Goal: Task Accomplishment & Management: Complete application form

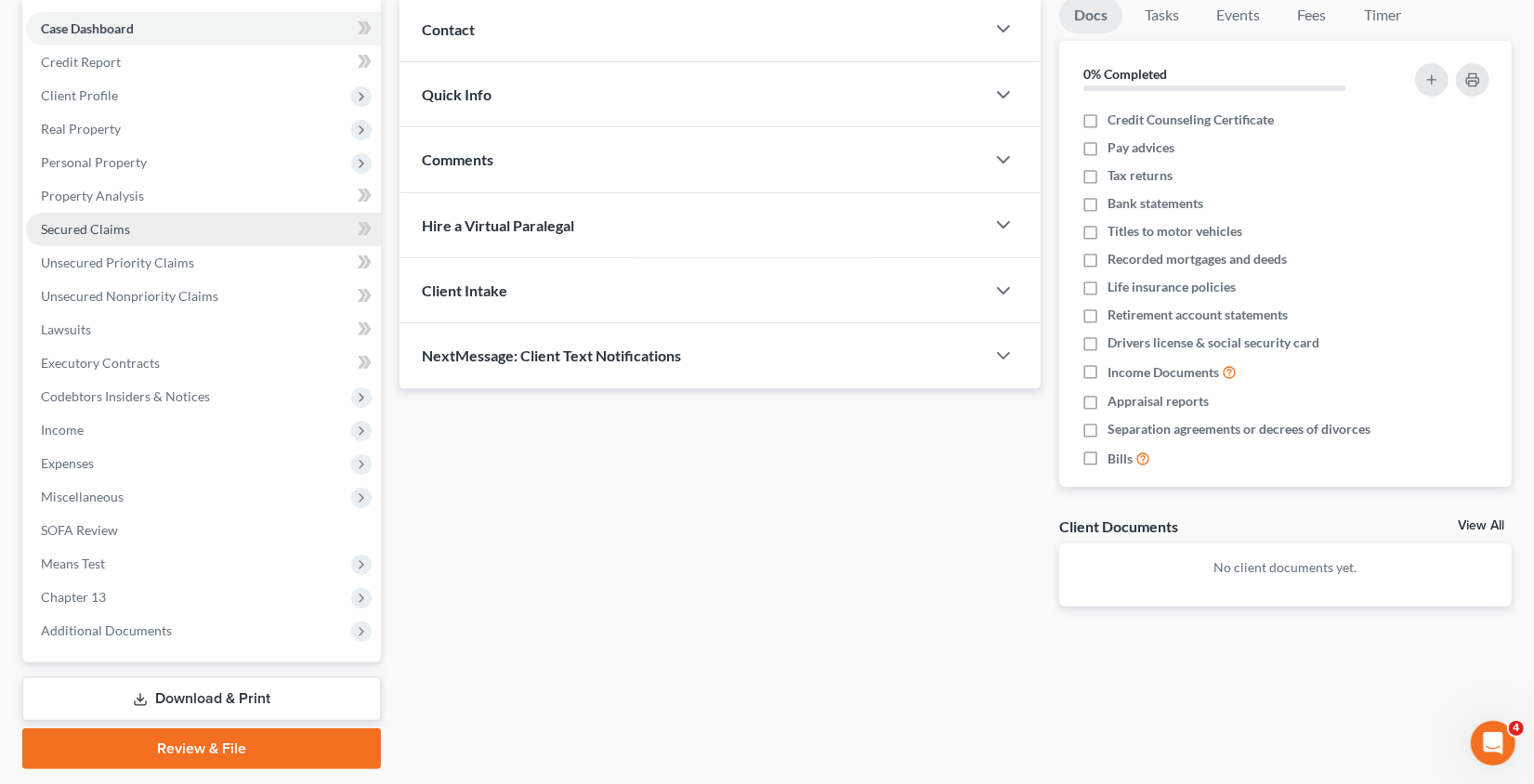
scroll to position [183, 0]
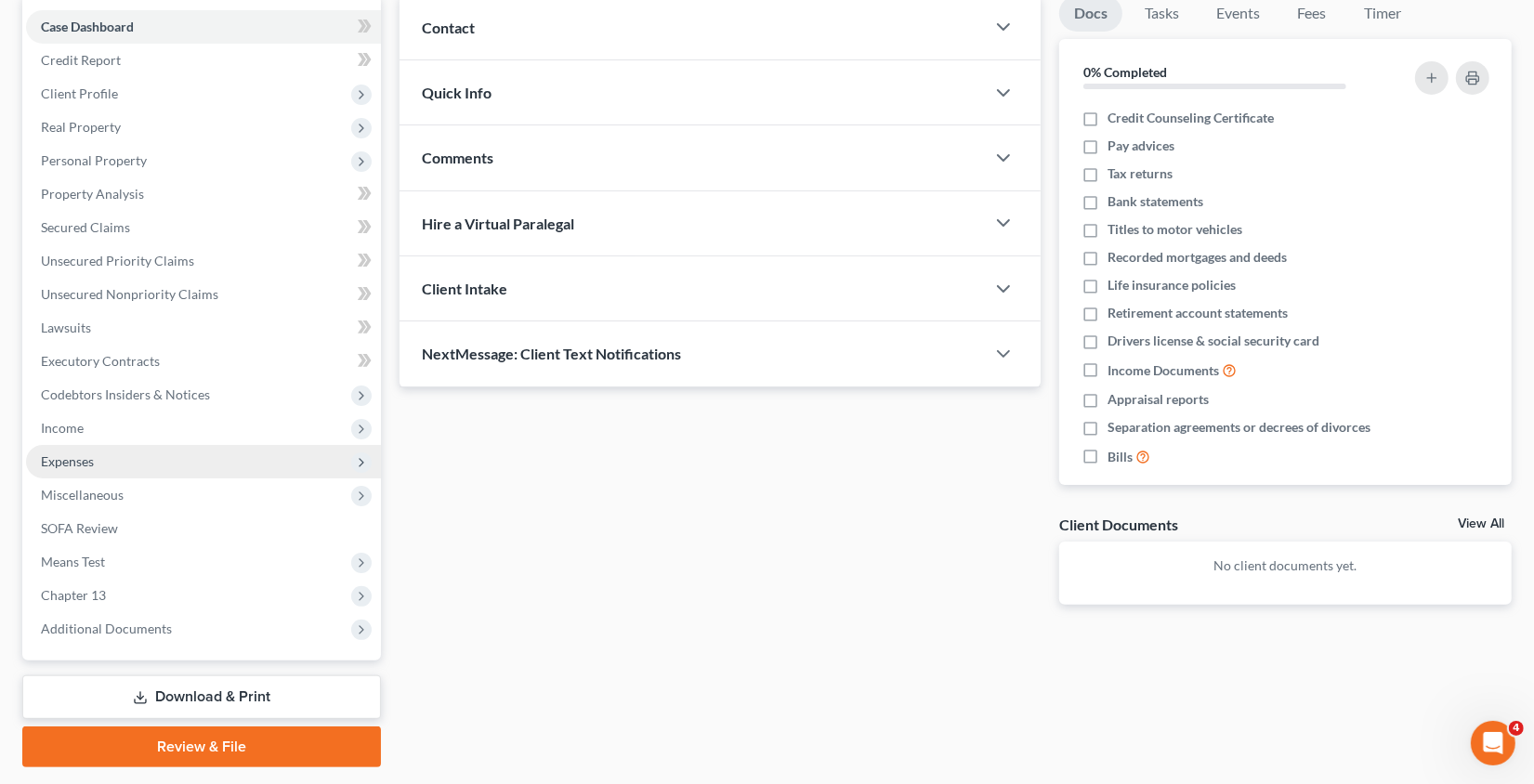
click at [170, 463] on span "Expenses" at bounding box center [202, 462] width 355 height 34
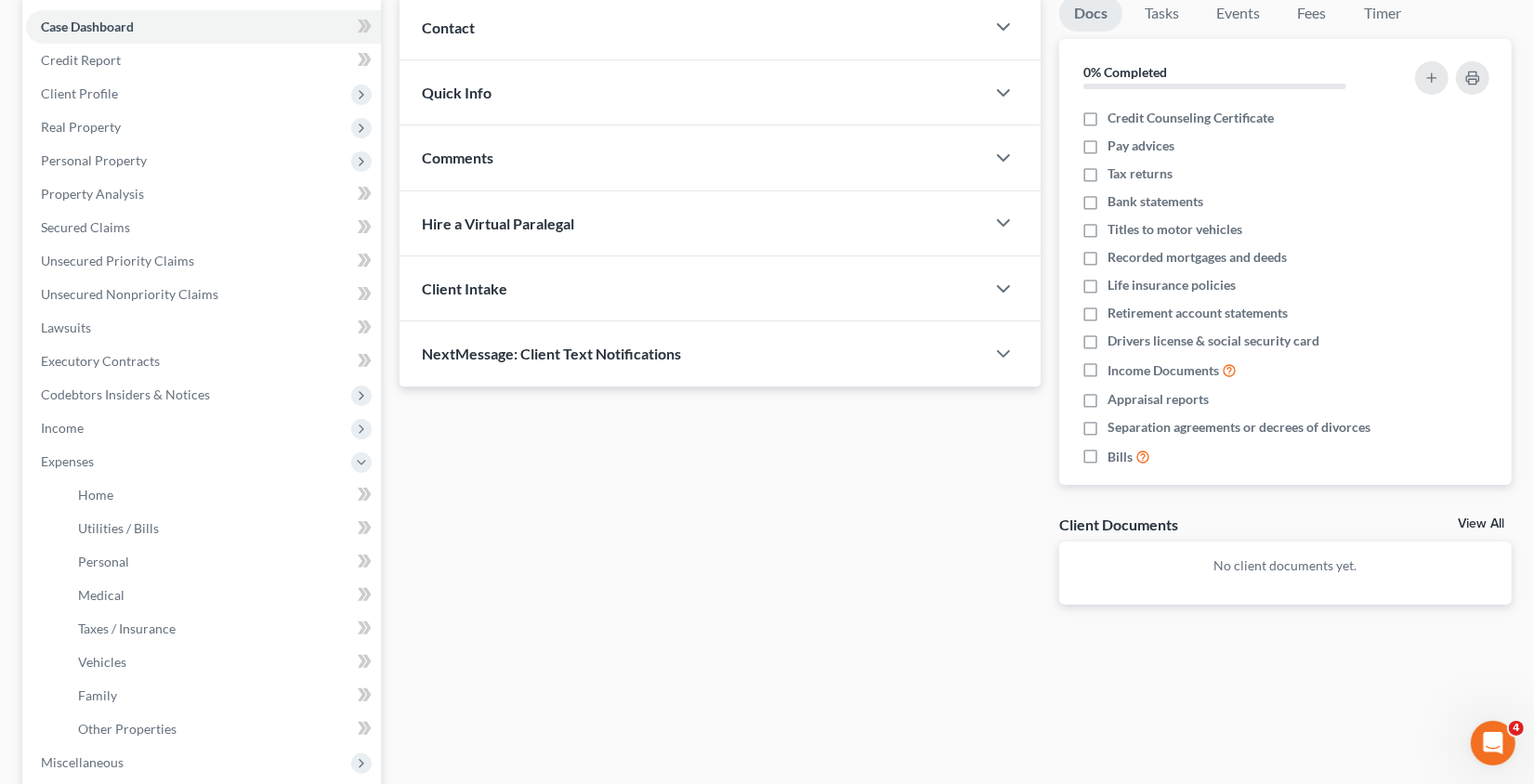
scroll to position [0, 0]
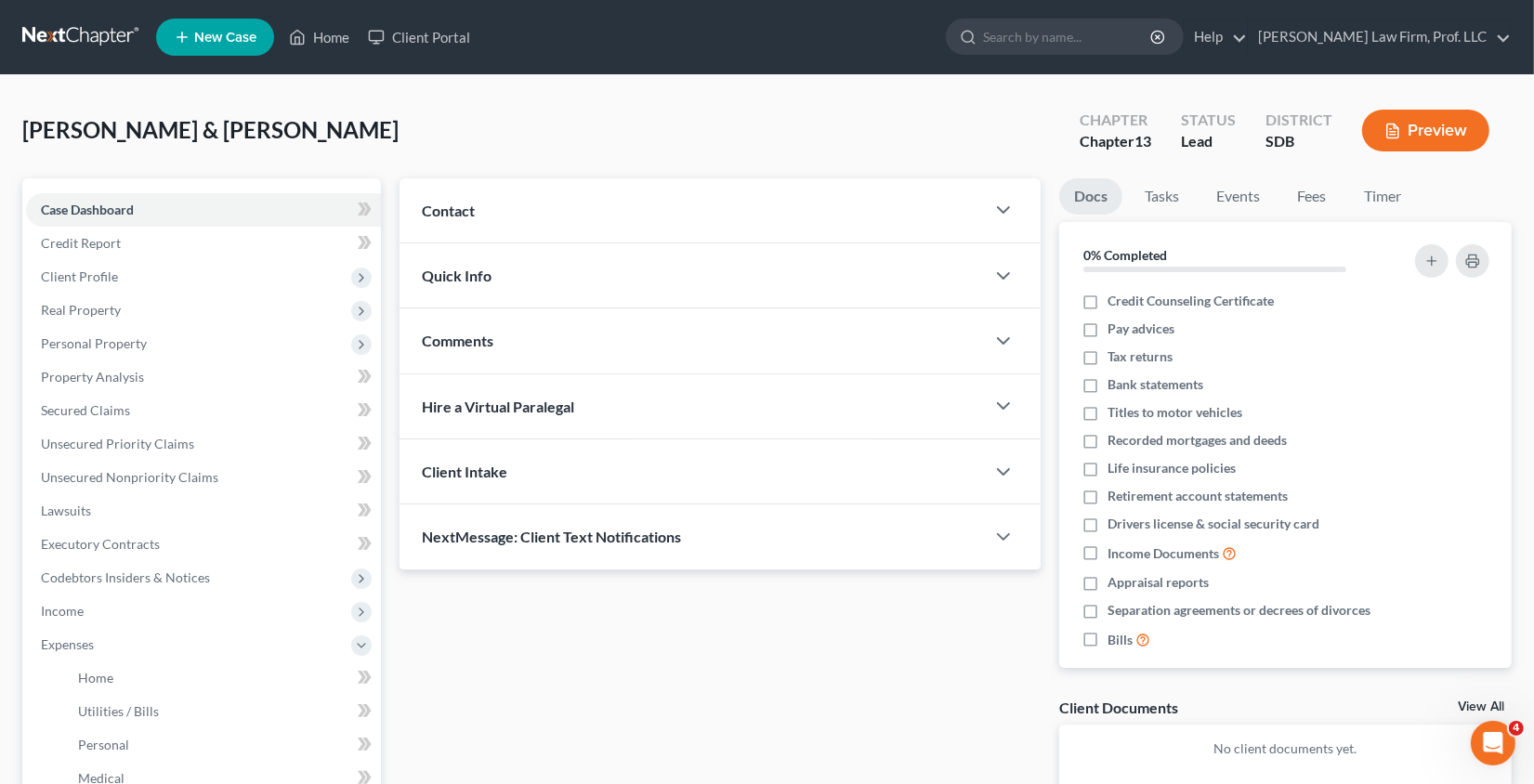
click at [1412, 135] on button "Preview" at bounding box center [1425, 130] width 127 height 41
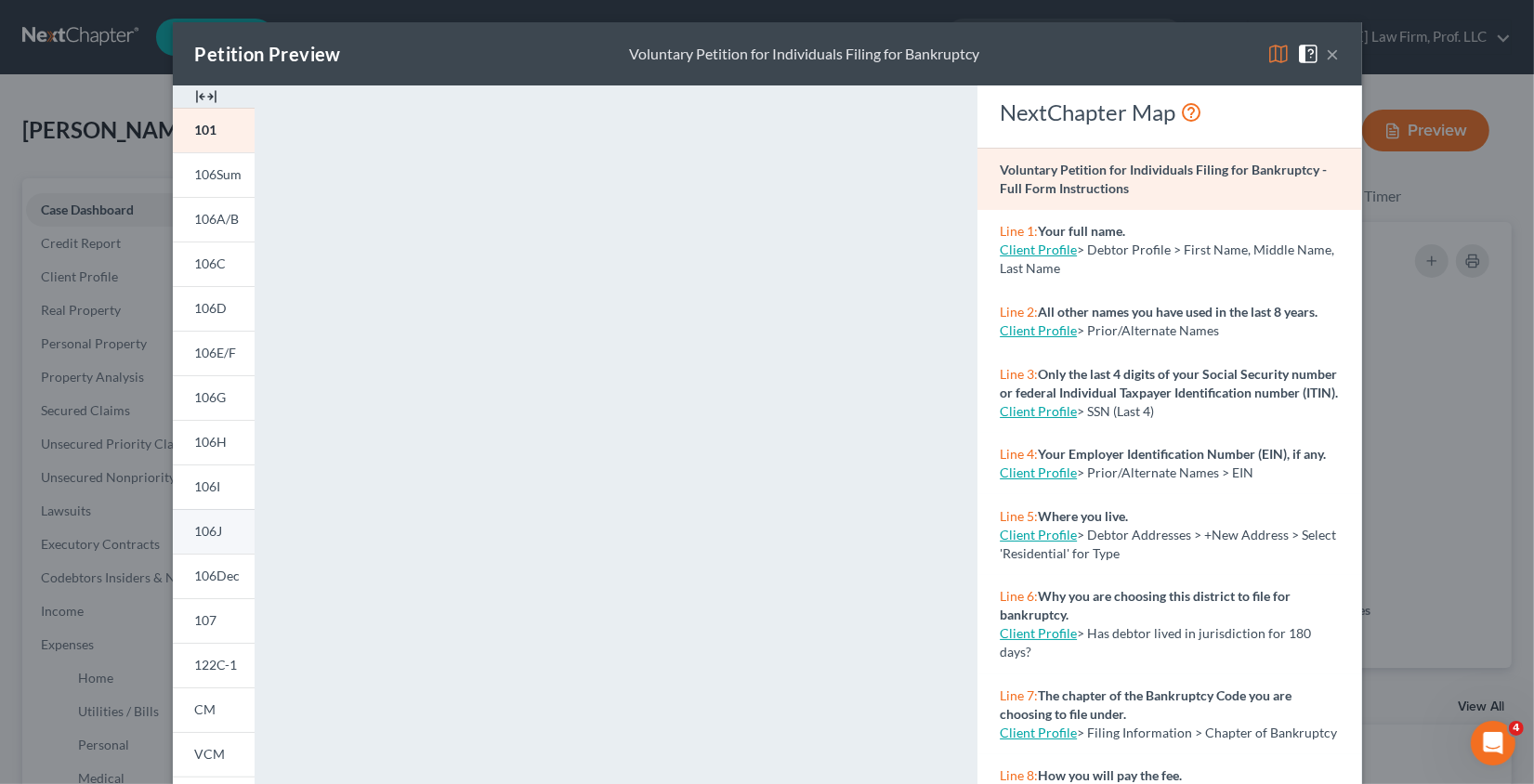
click at [204, 525] on span "106J" at bounding box center [209, 531] width 28 height 16
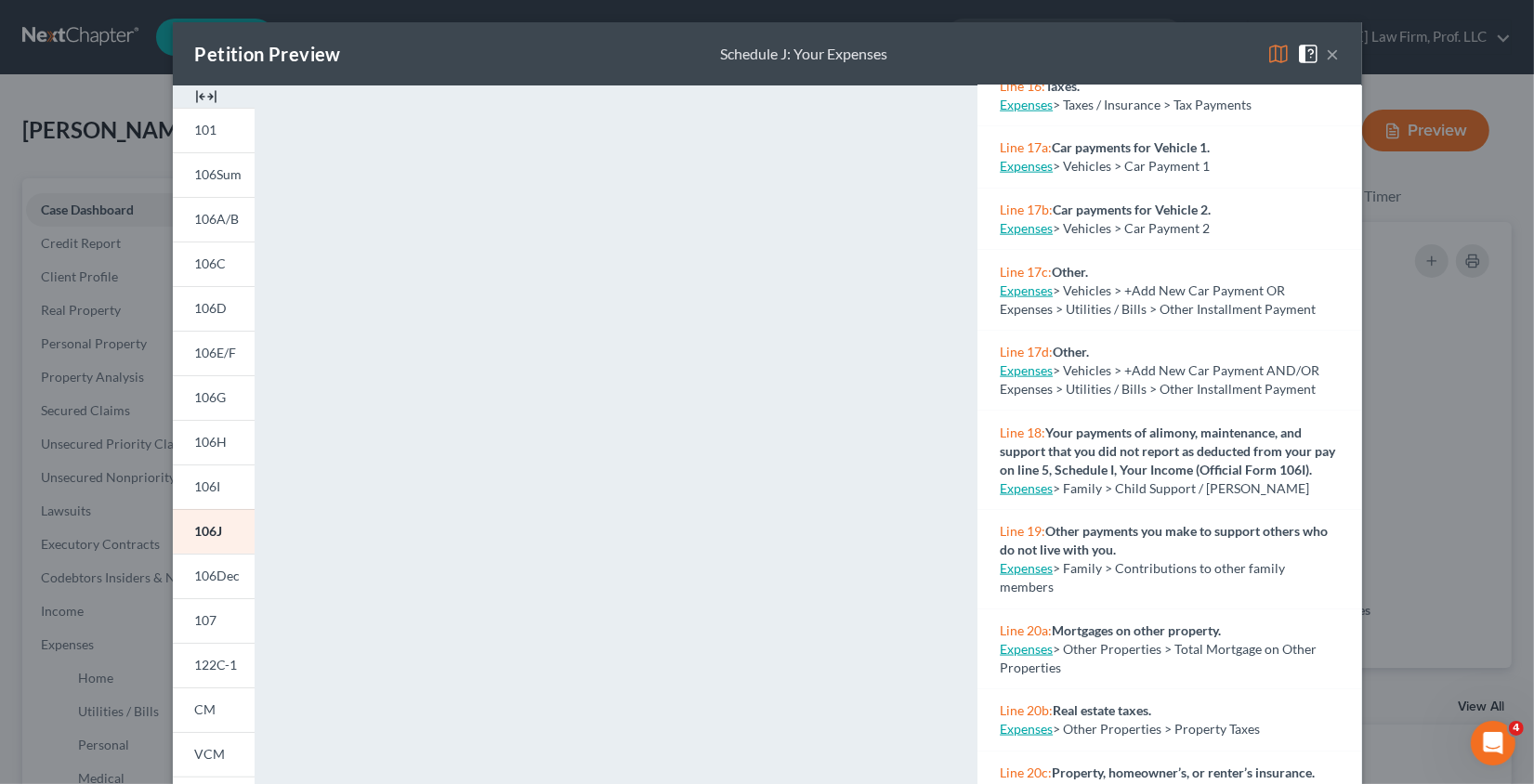
scroll to position [1998, 0]
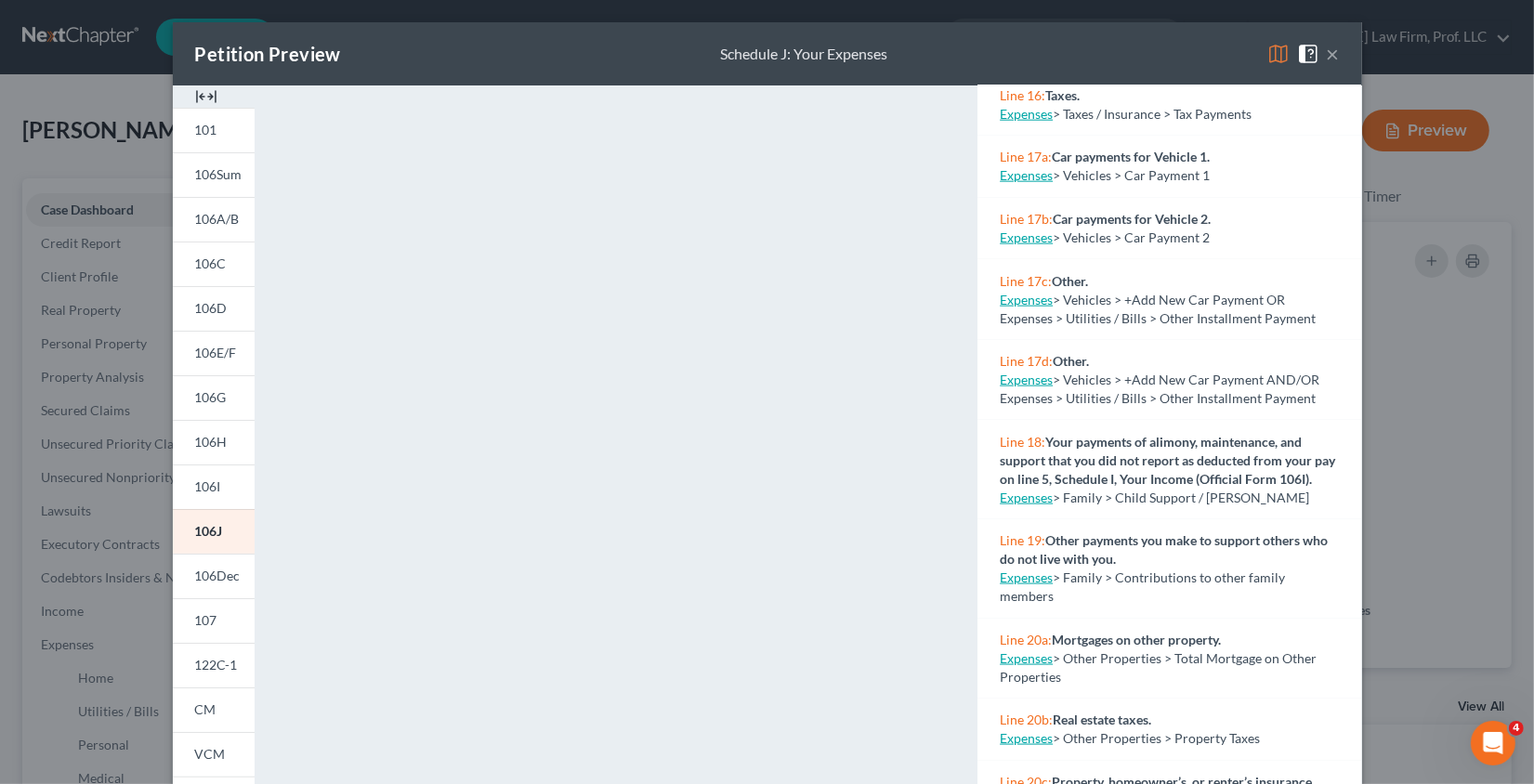
click at [1332, 55] on button "×" at bounding box center [1332, 53] width 13 height 23
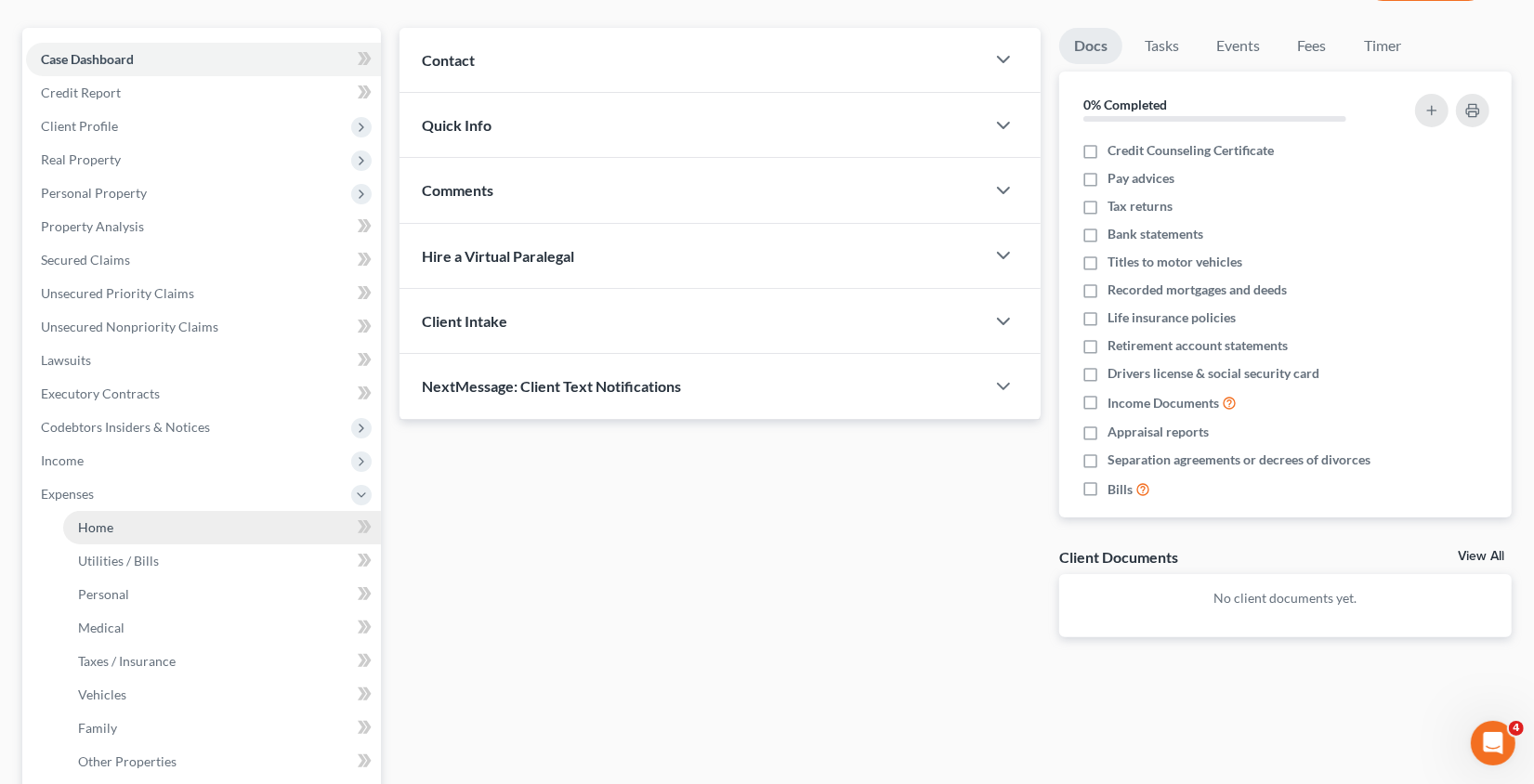
scroll to position [165, 0]
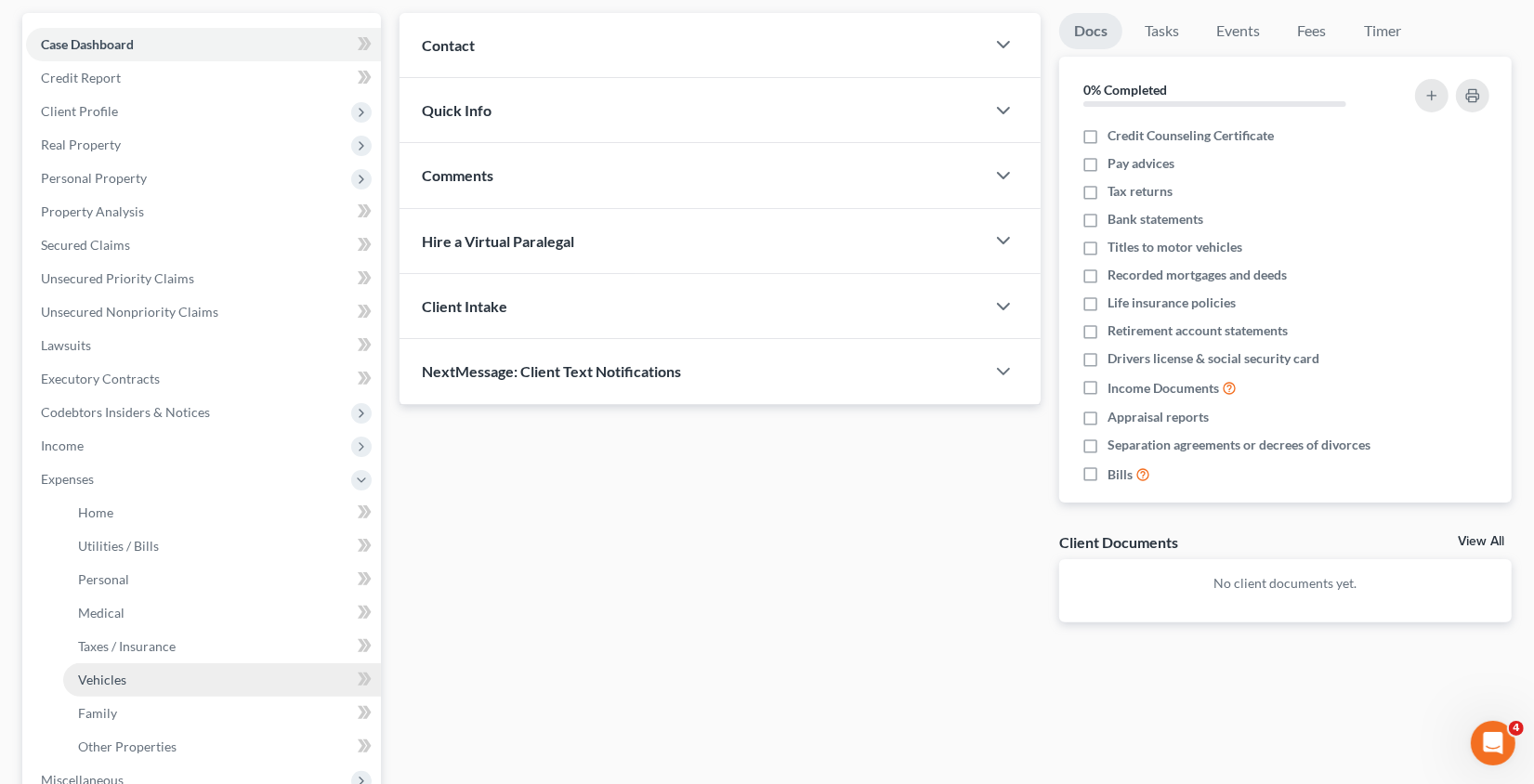
click at [122, 690] on link "Vehicles" at bounding box center [222, 680] width 318 height 34
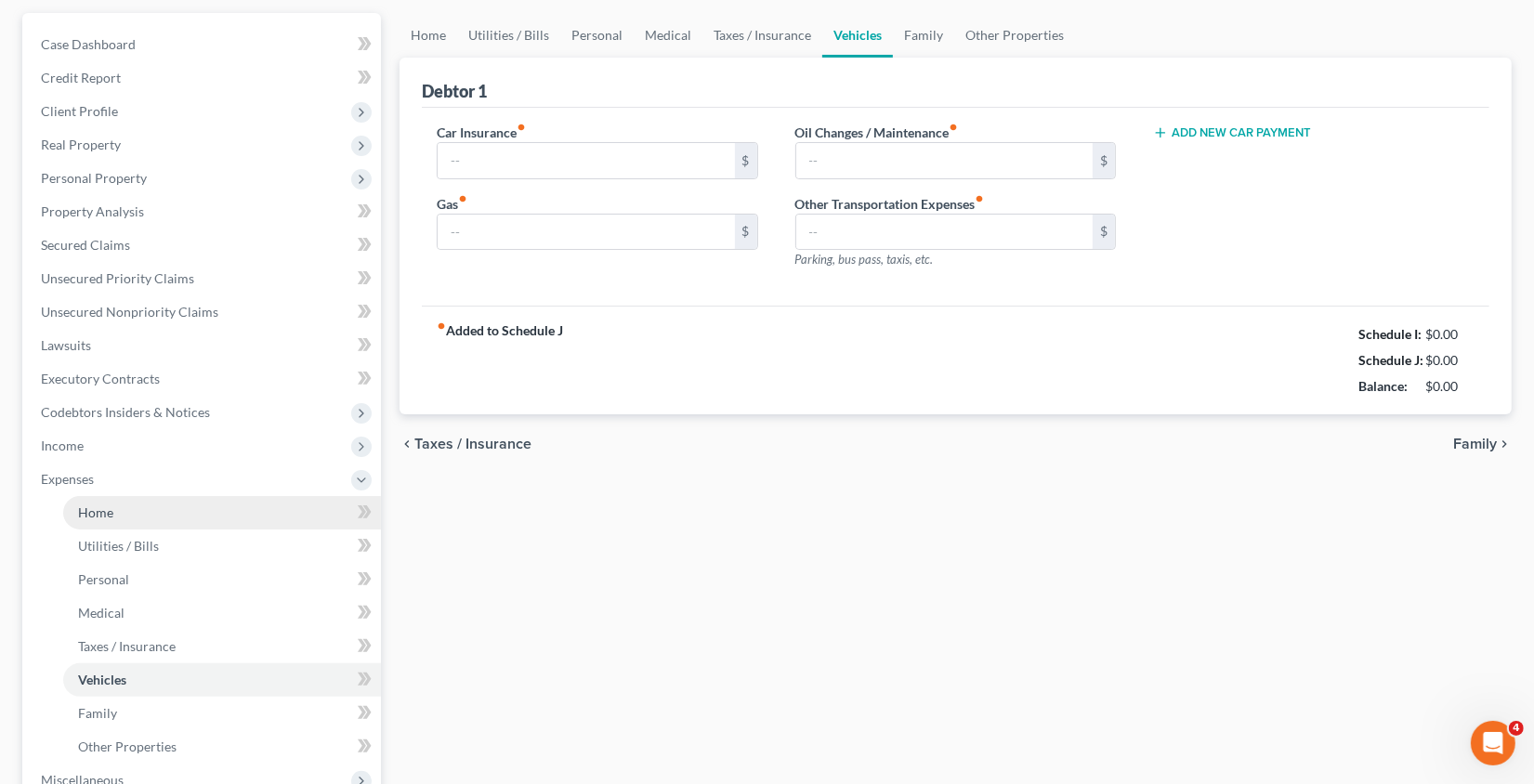
type input "485.00"
type input "500.00"
type input "0.00"
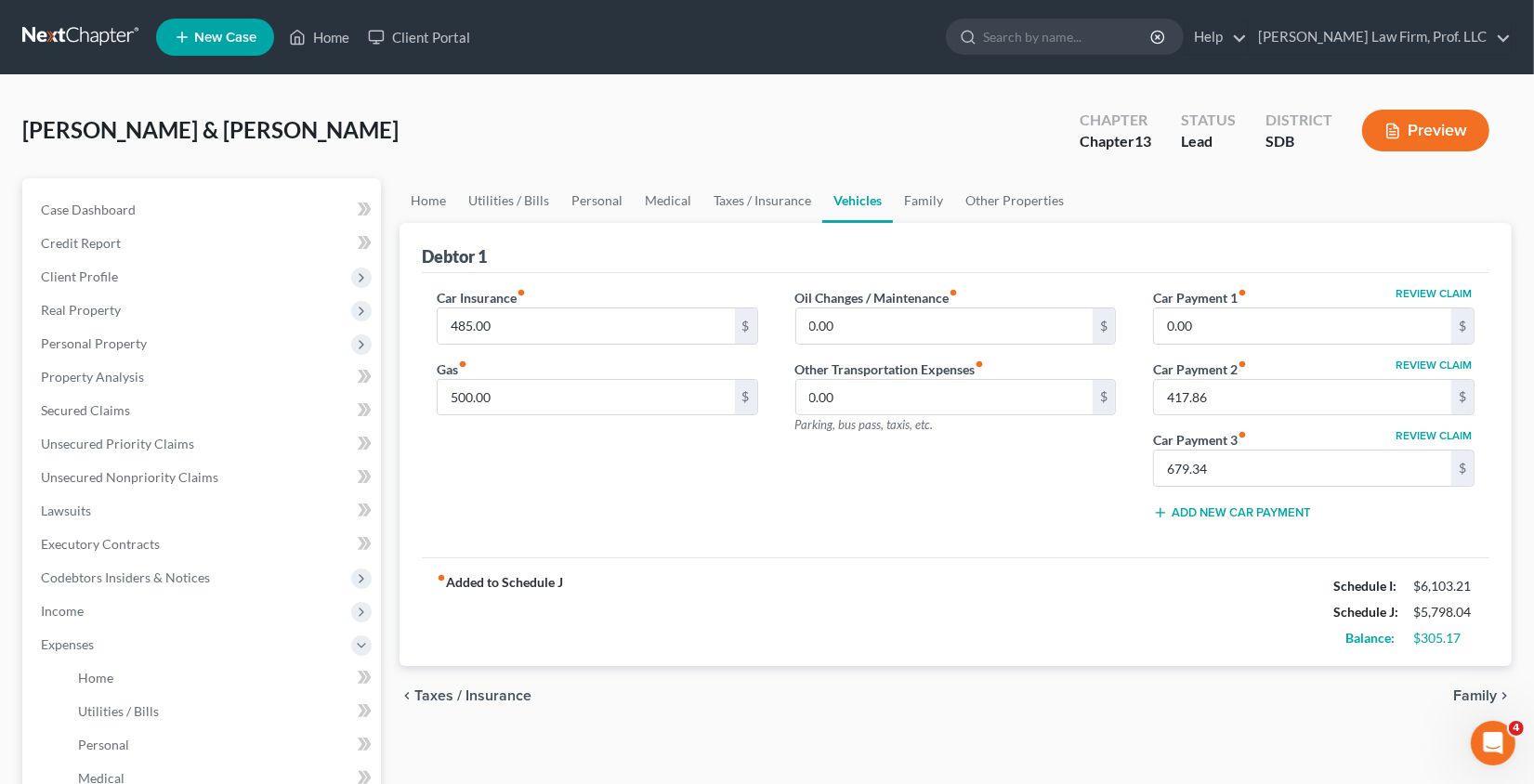
click at [1236, 509] on button "Add New Car Payment" at bounding box center [1232, 512] width 158 height 15
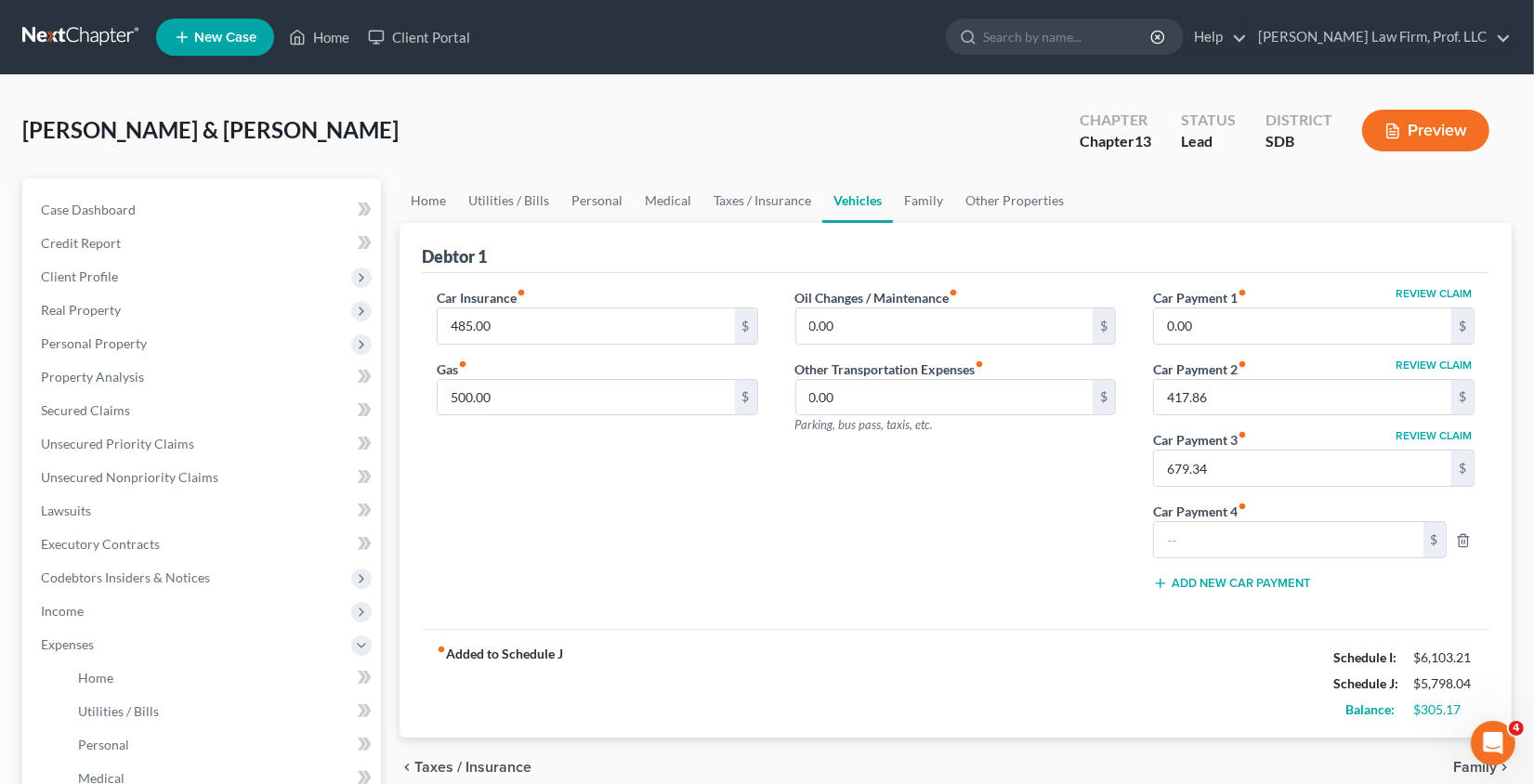
click at [1236, 578] on button "Add New Car Payment" at bounding box center [1232, 583] width 158 height 15
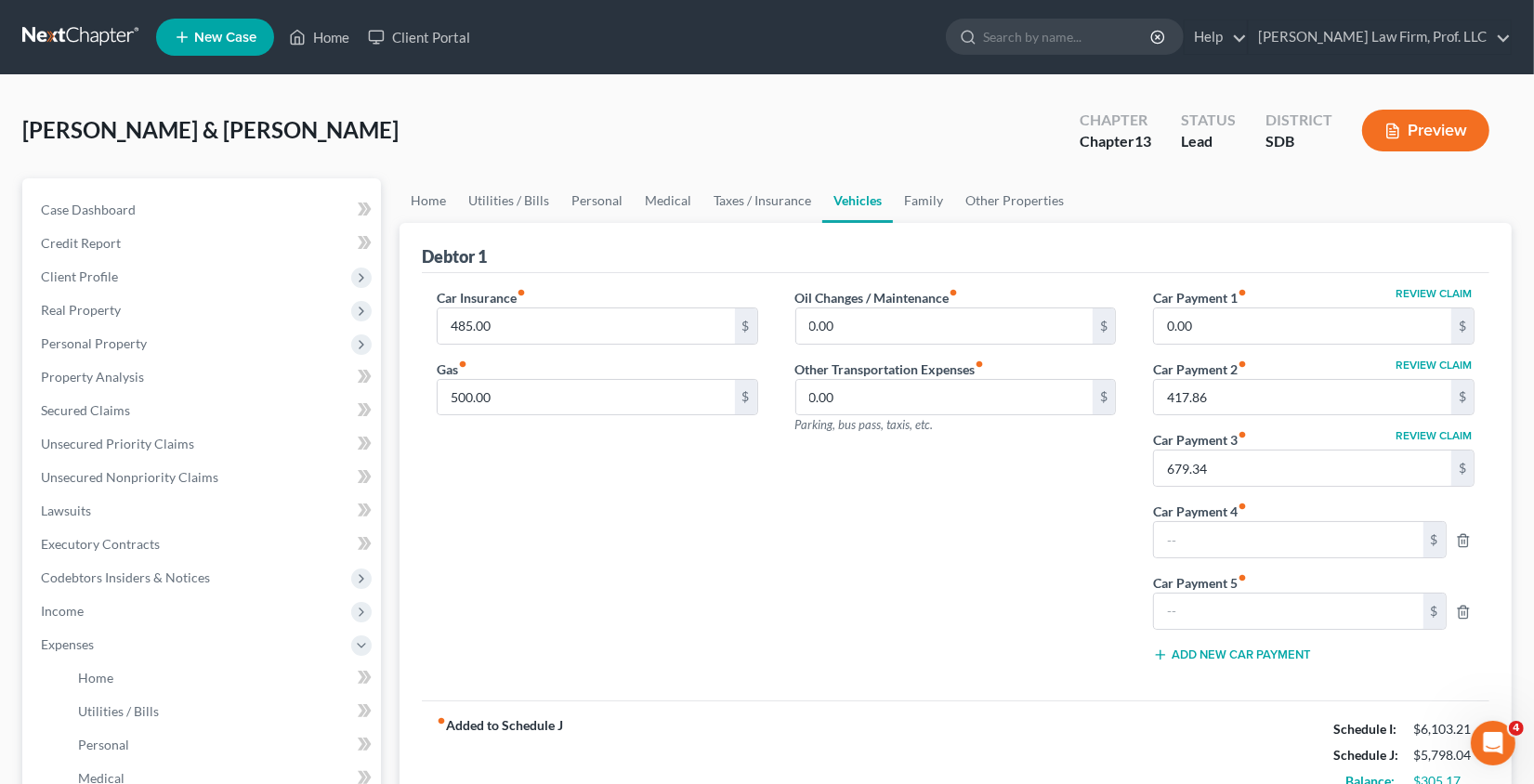
click at [1239, 654] on button "Add New Car Payment" at bounding box center [1232, 655] width 158 height 15
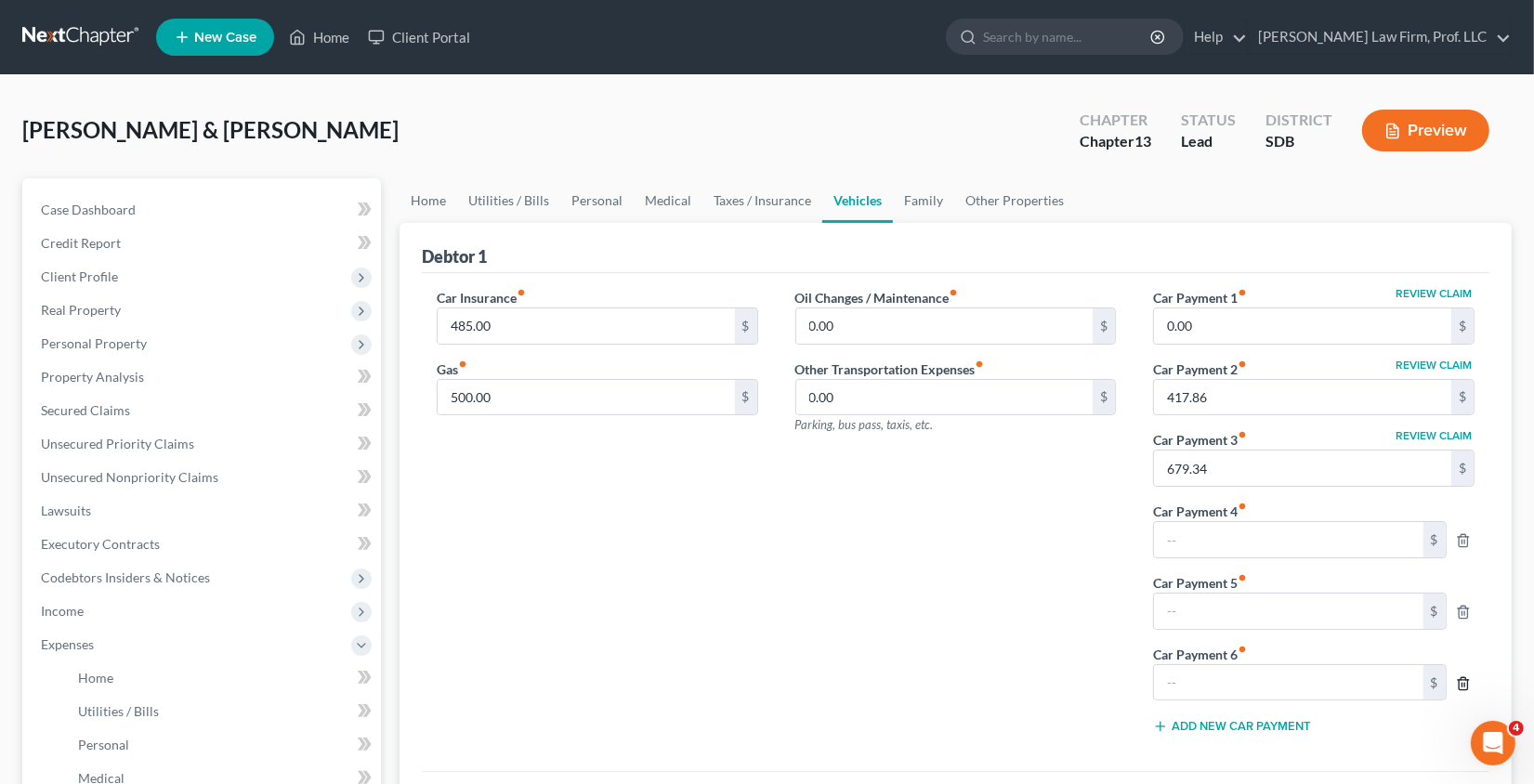
click at [1465, 682] on line "button" at bounding box center [1465, 684] width 0 height 4
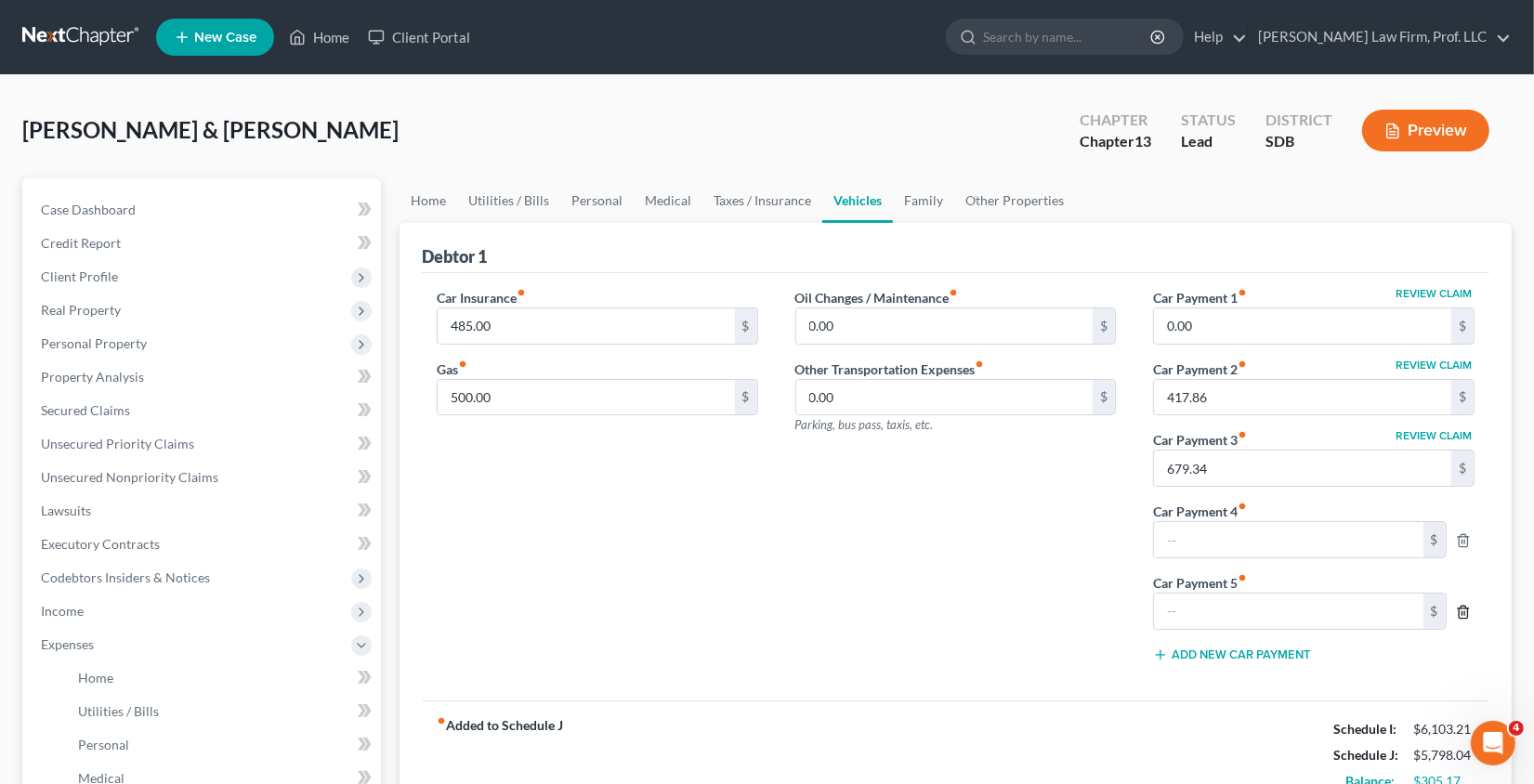
click at [1469, 611] on icon "button" at bounding box center [1463, 611] width 15 height 15
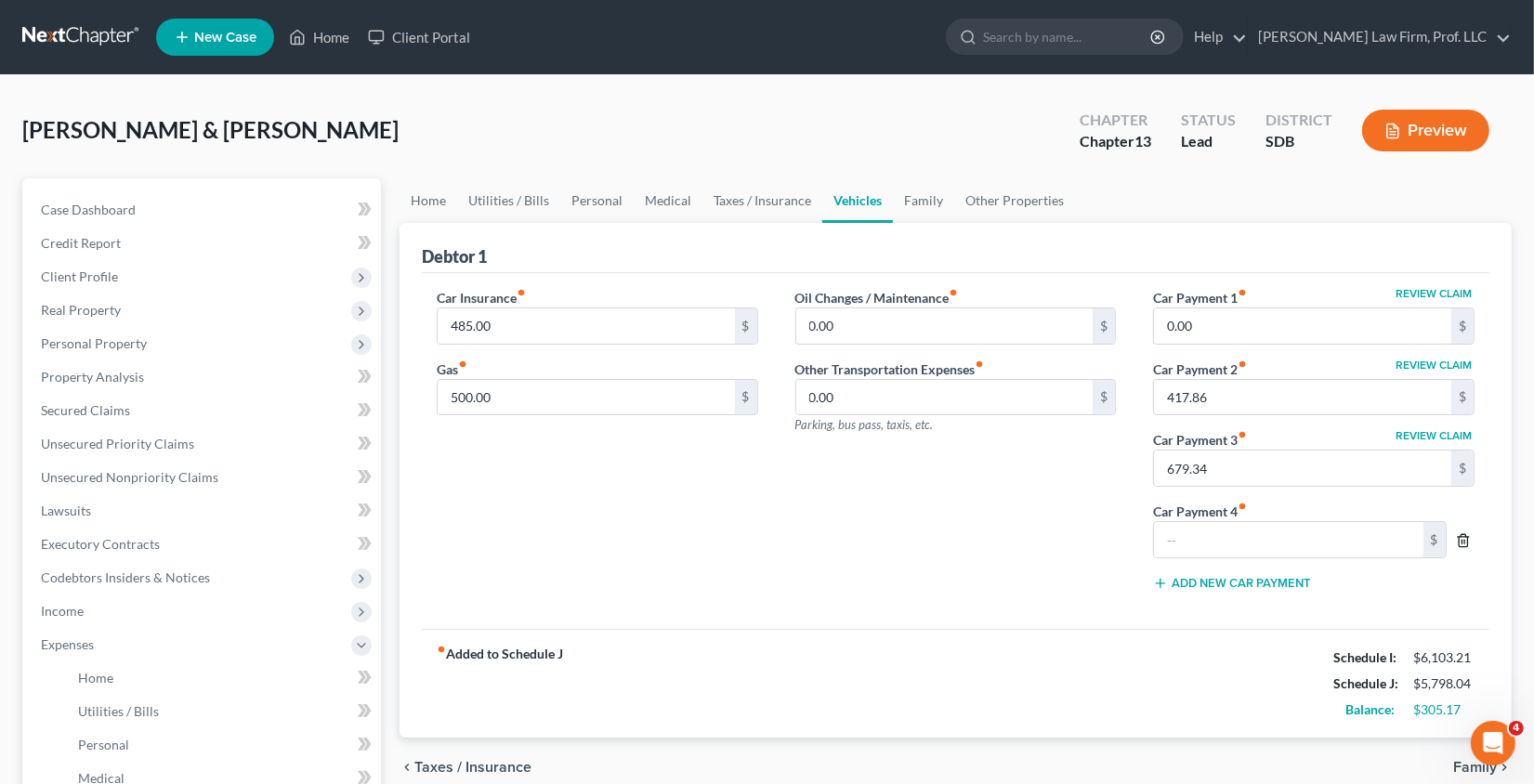
click at [1463, 536] on icon "button" at bounding box center [1463, 540] width 15 height 15
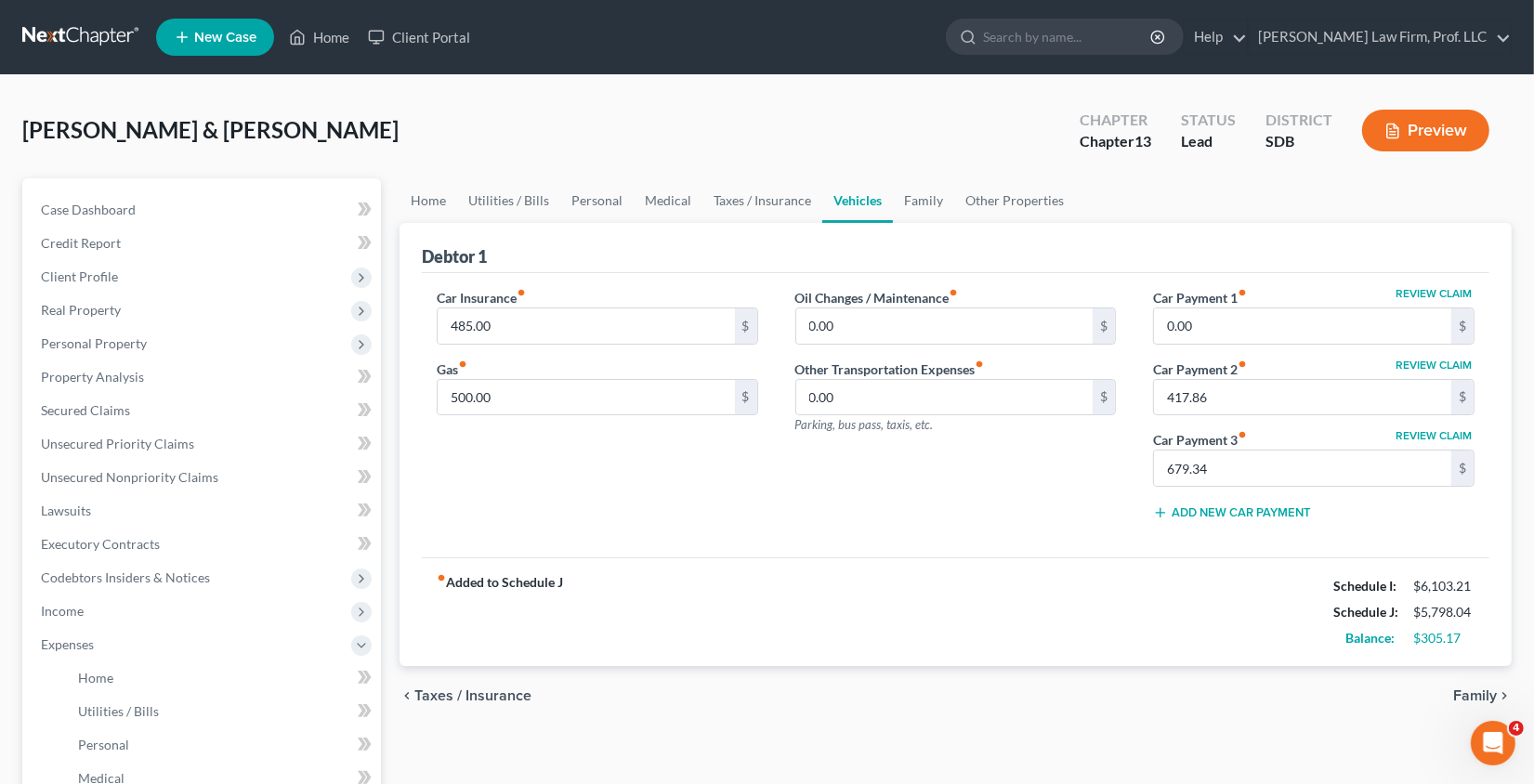
click at [1454, 125] on button "Preview" at bounding box center [1425, 130] width 127 height 41
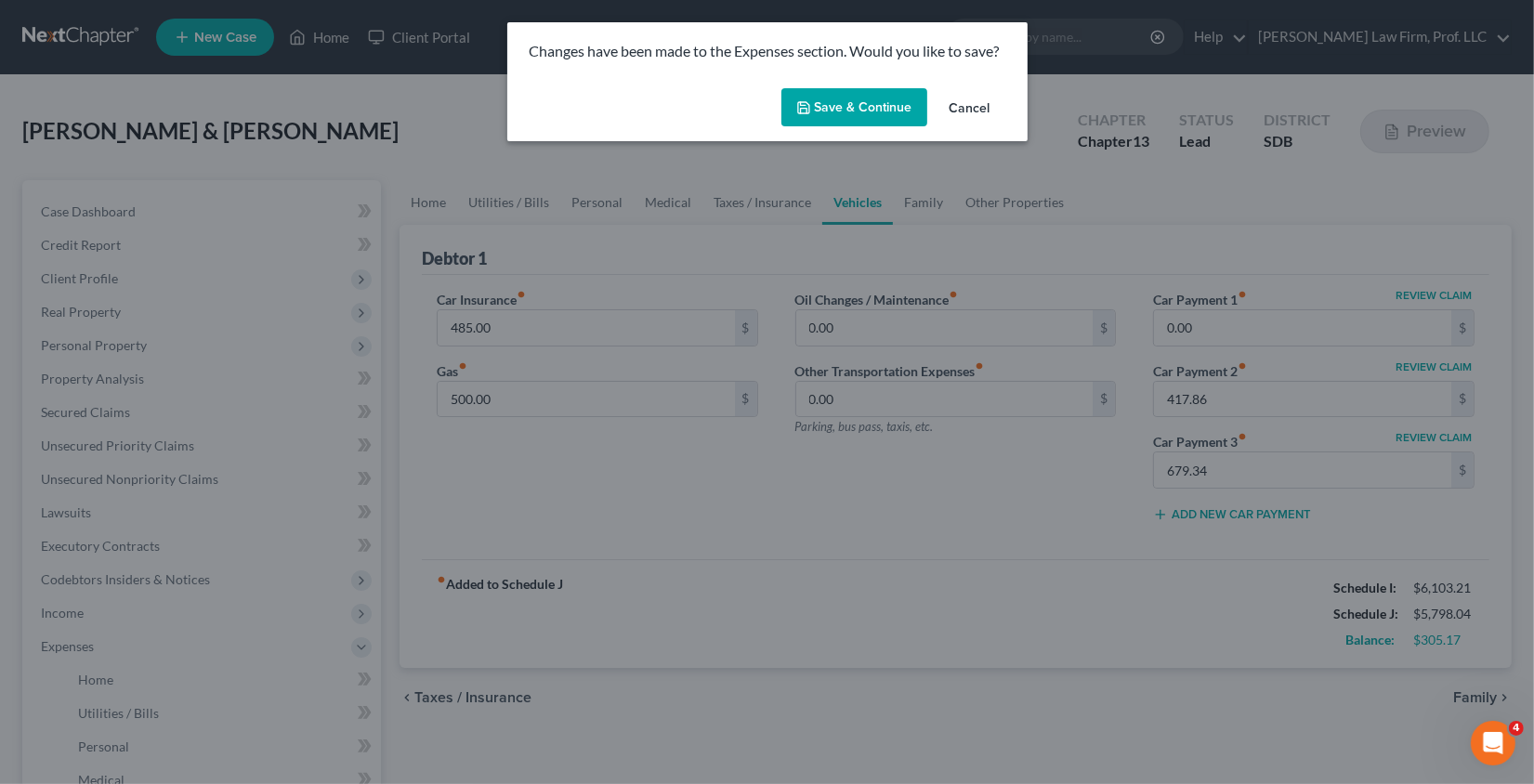
click at [979, 108] on button "Cancel" at bounding box center [969, 109] width 70 height 38
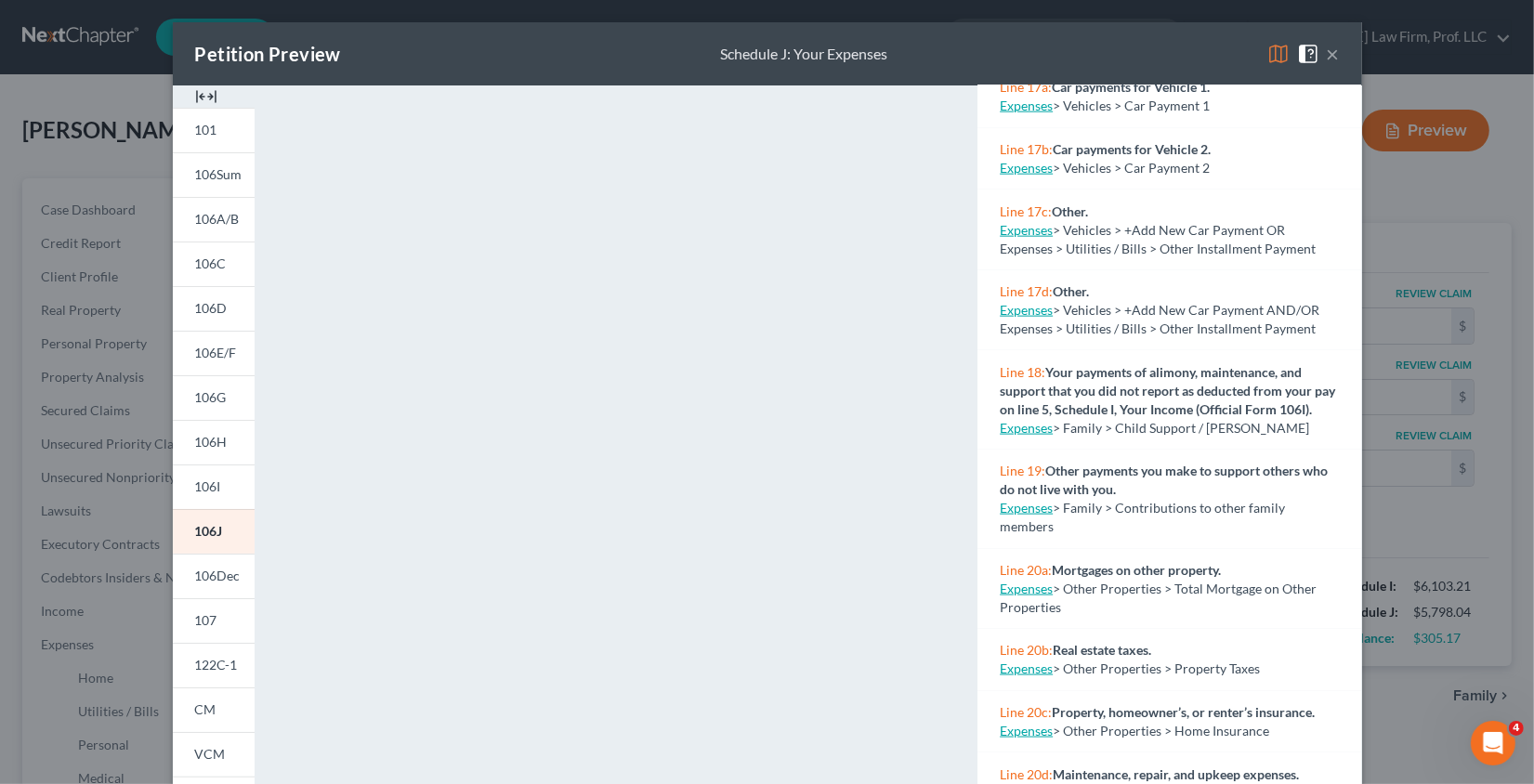
scroll to position [2062, 0]
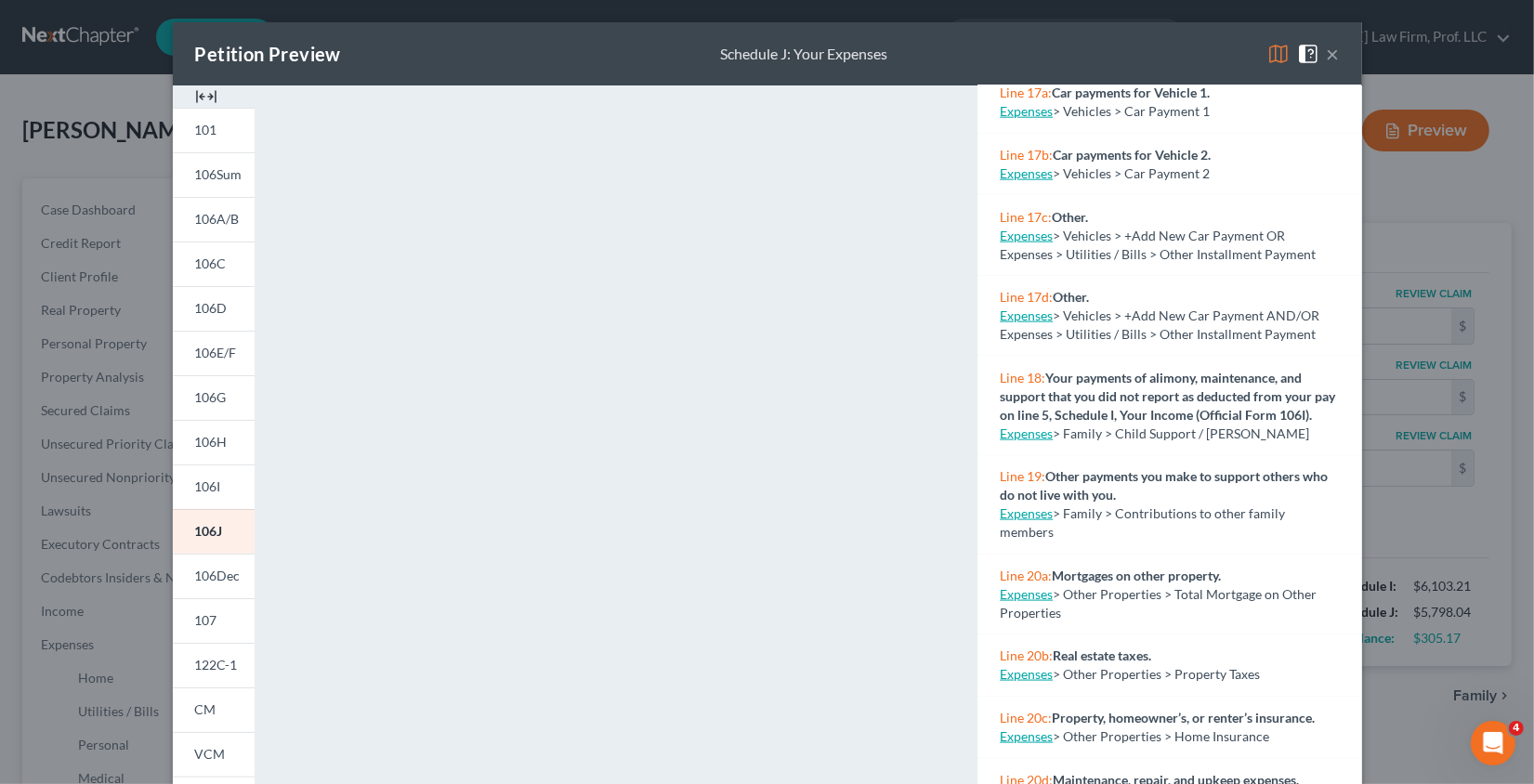
click at [1332, 52] on button "×" at bounding box center [1332, 53] width 13 height 23
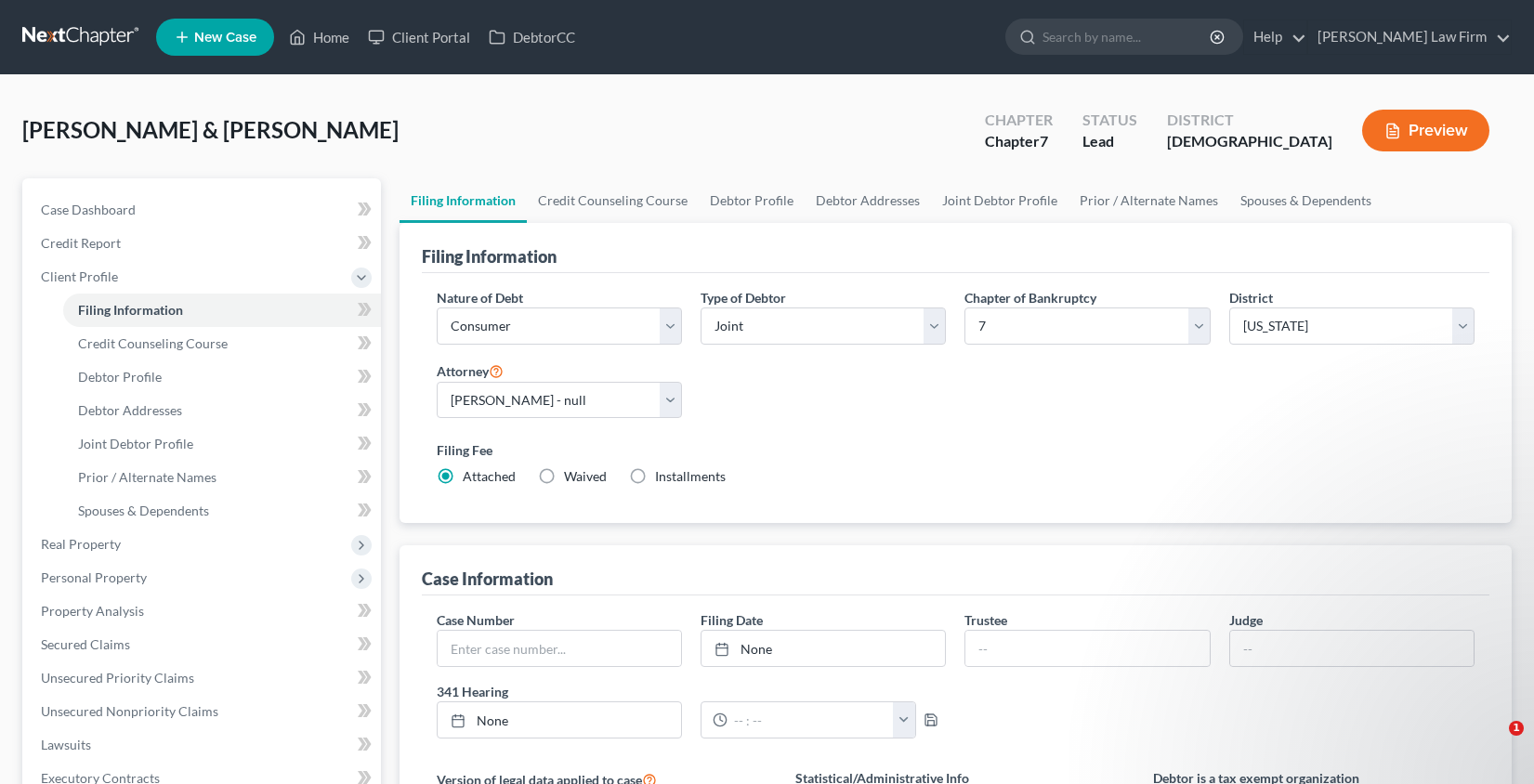
select select "1"
select select "0"
select select "21"
select select "0"
